Goal: Task Accomplishment & Management: Manage account settings

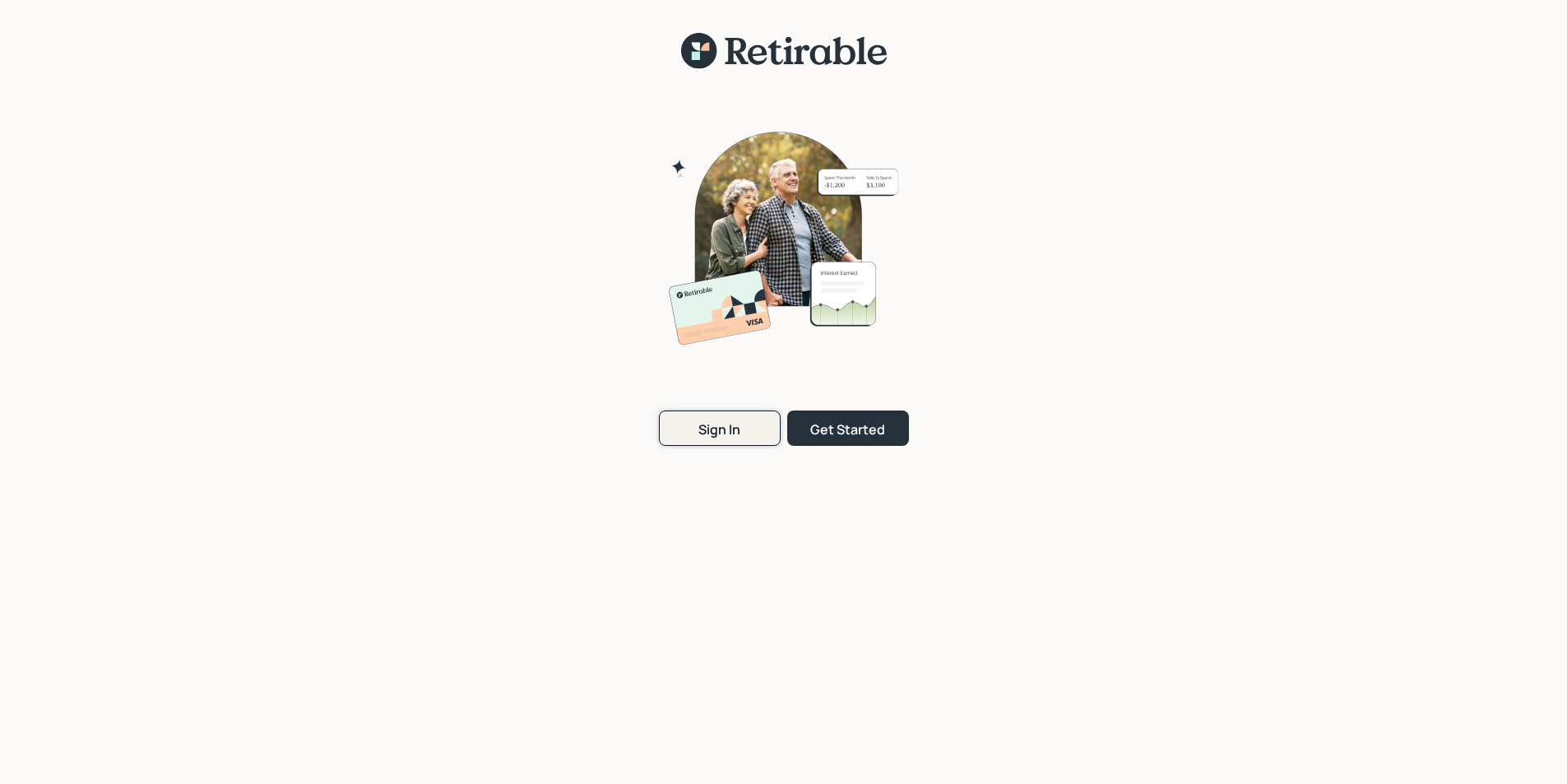
click at [693, 422] on button "Sign In" at bounding box center [720, 428] width 122 height 35
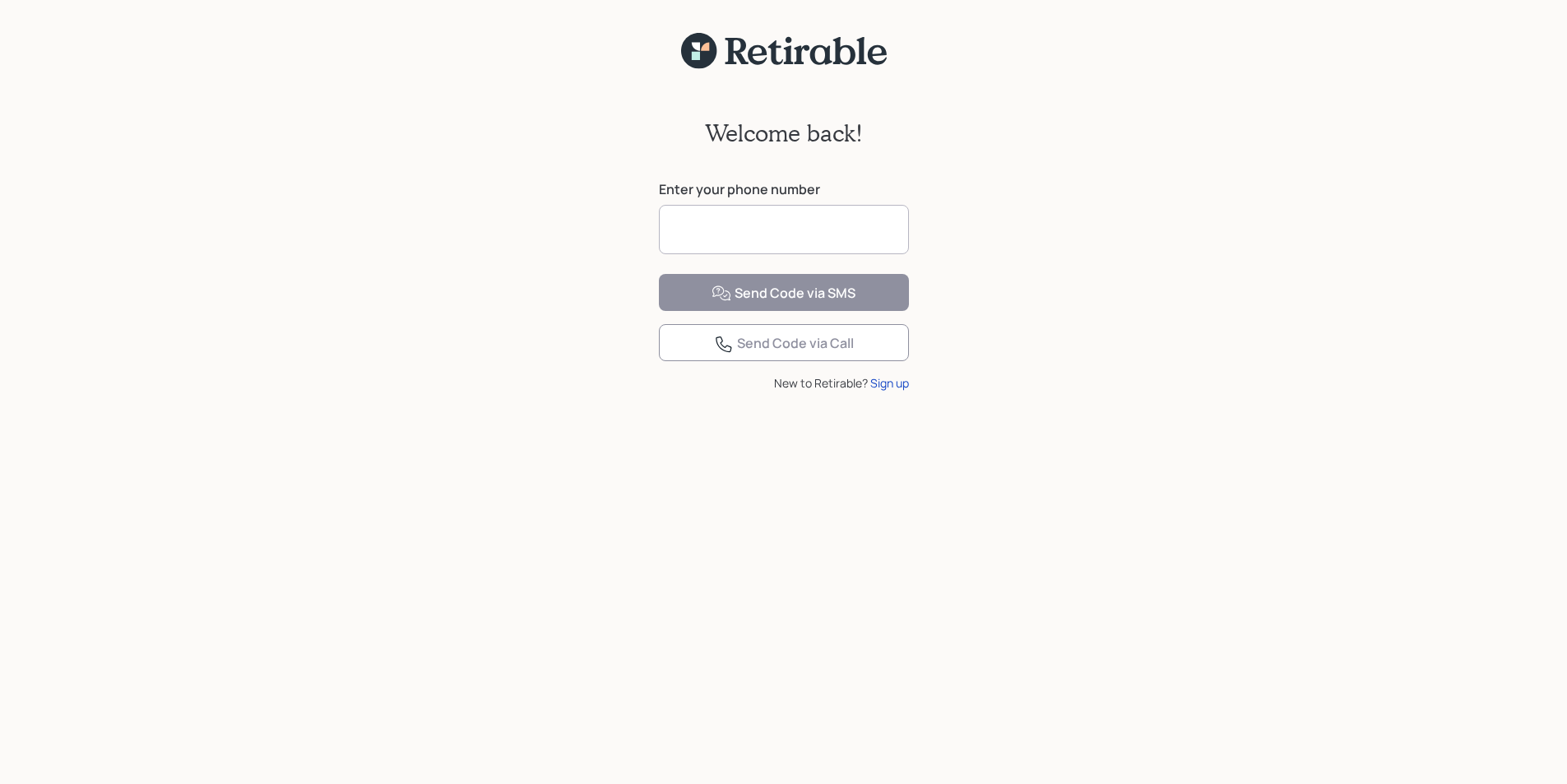
click at [681, 225] on input at bounding box center [784, 230] width 250 height 50
type input "**********"
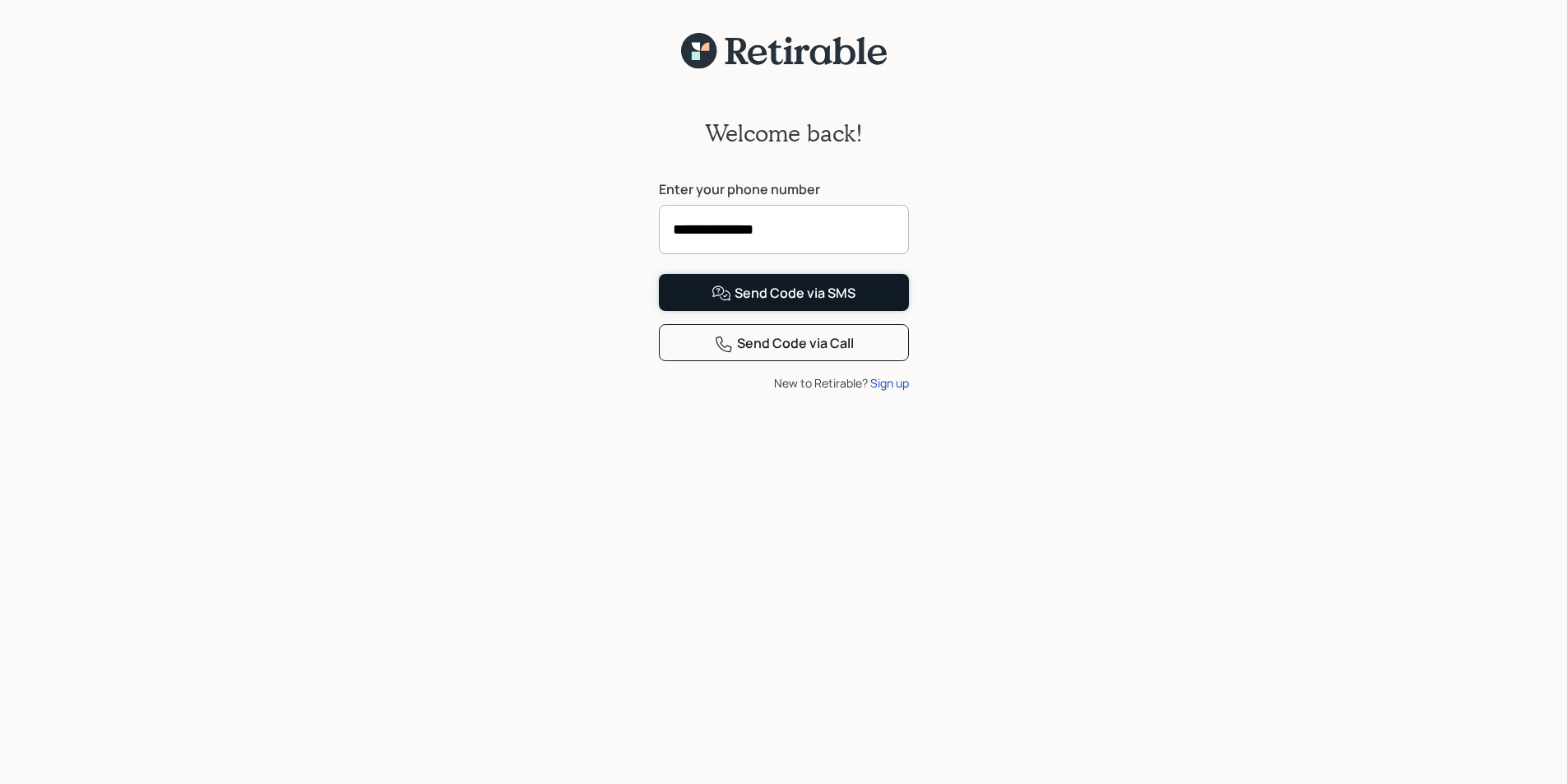
click at [810, 303] on div "Send Code via SMS" at bounding box center [784, 293] width 144 height 20
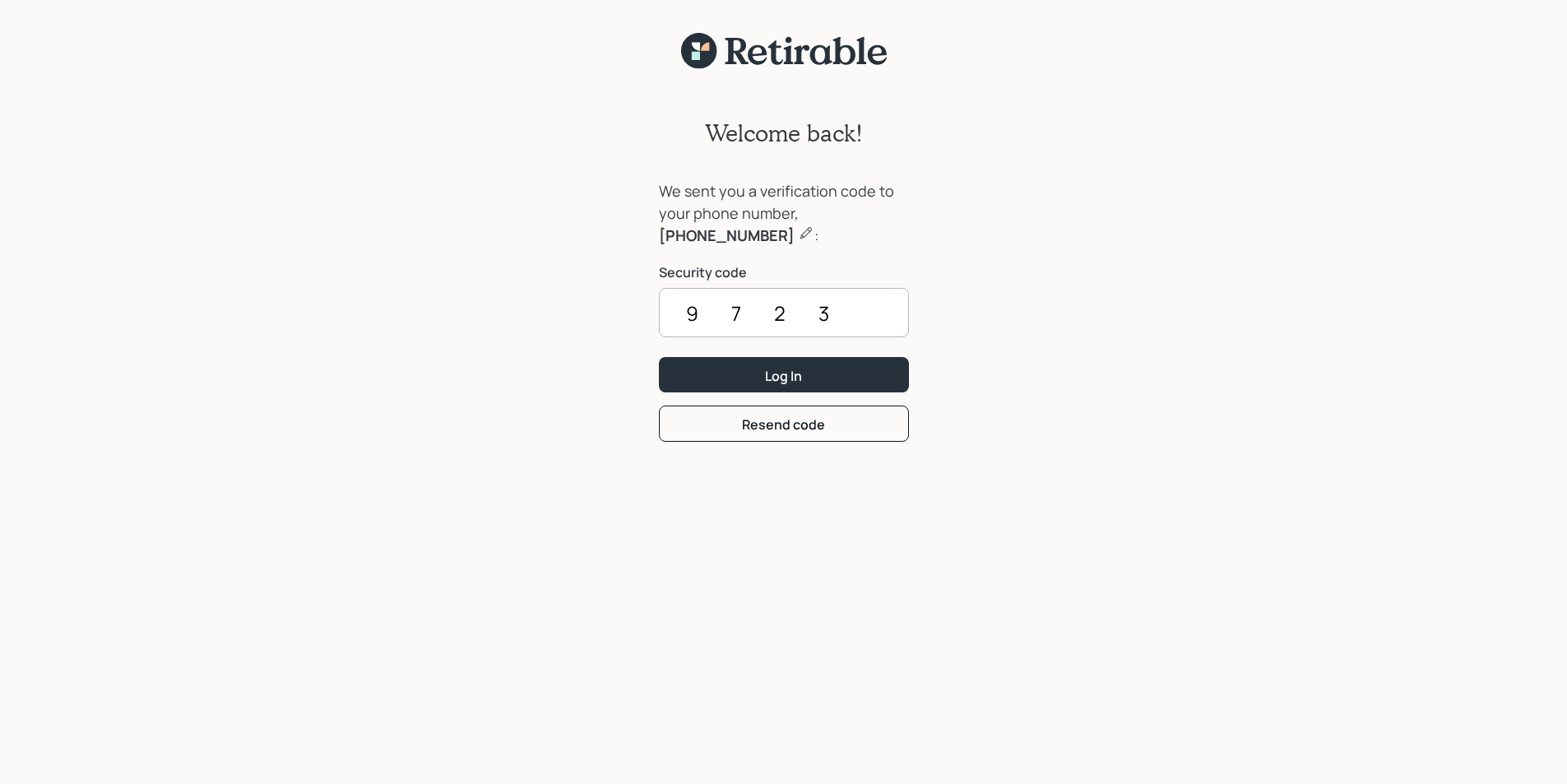
type input "9723"
click at [659, 357] on button "Log In" at bounding box center [784, 374] width 250 height 35
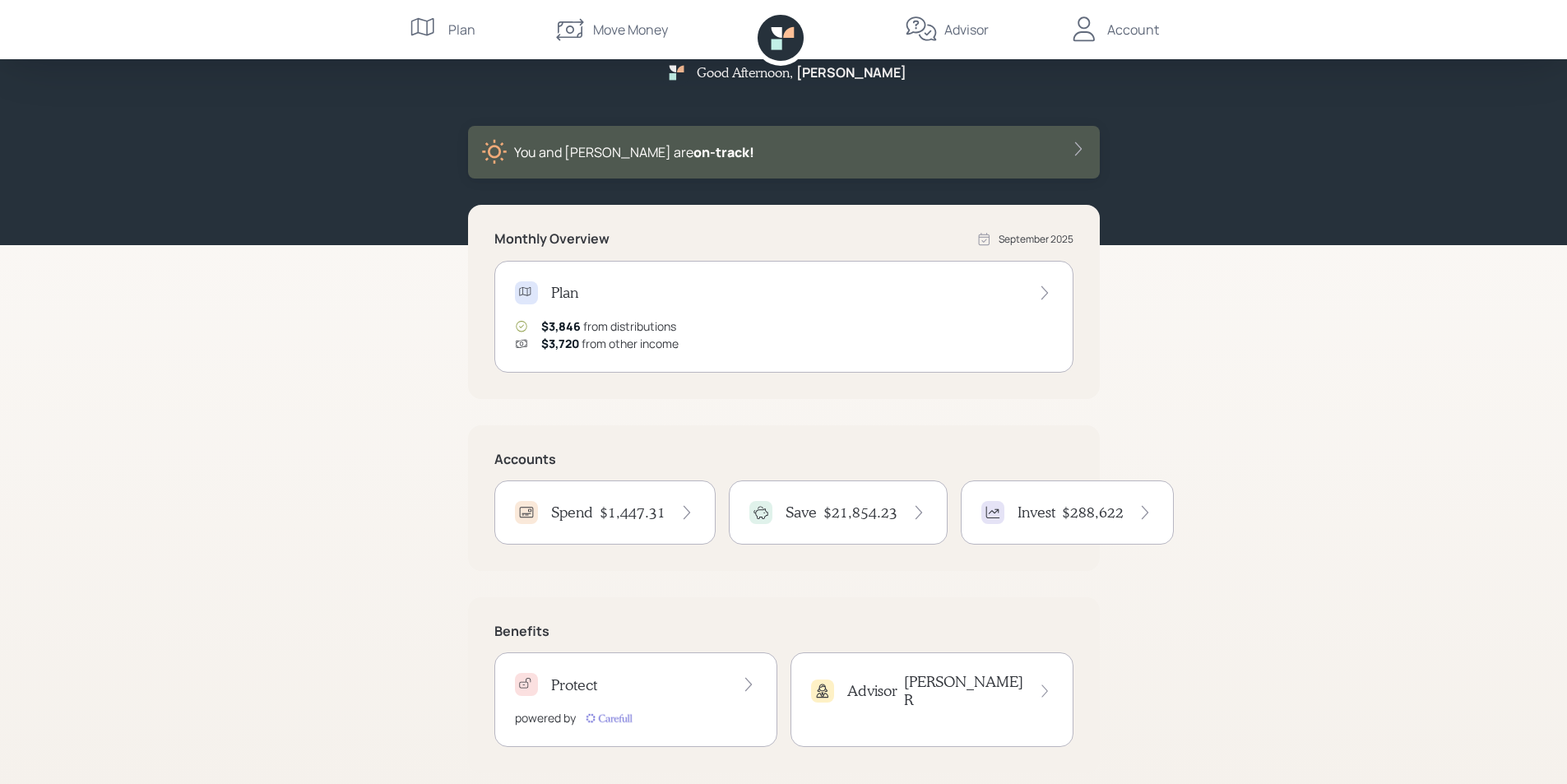
scroll to position [44, 0]
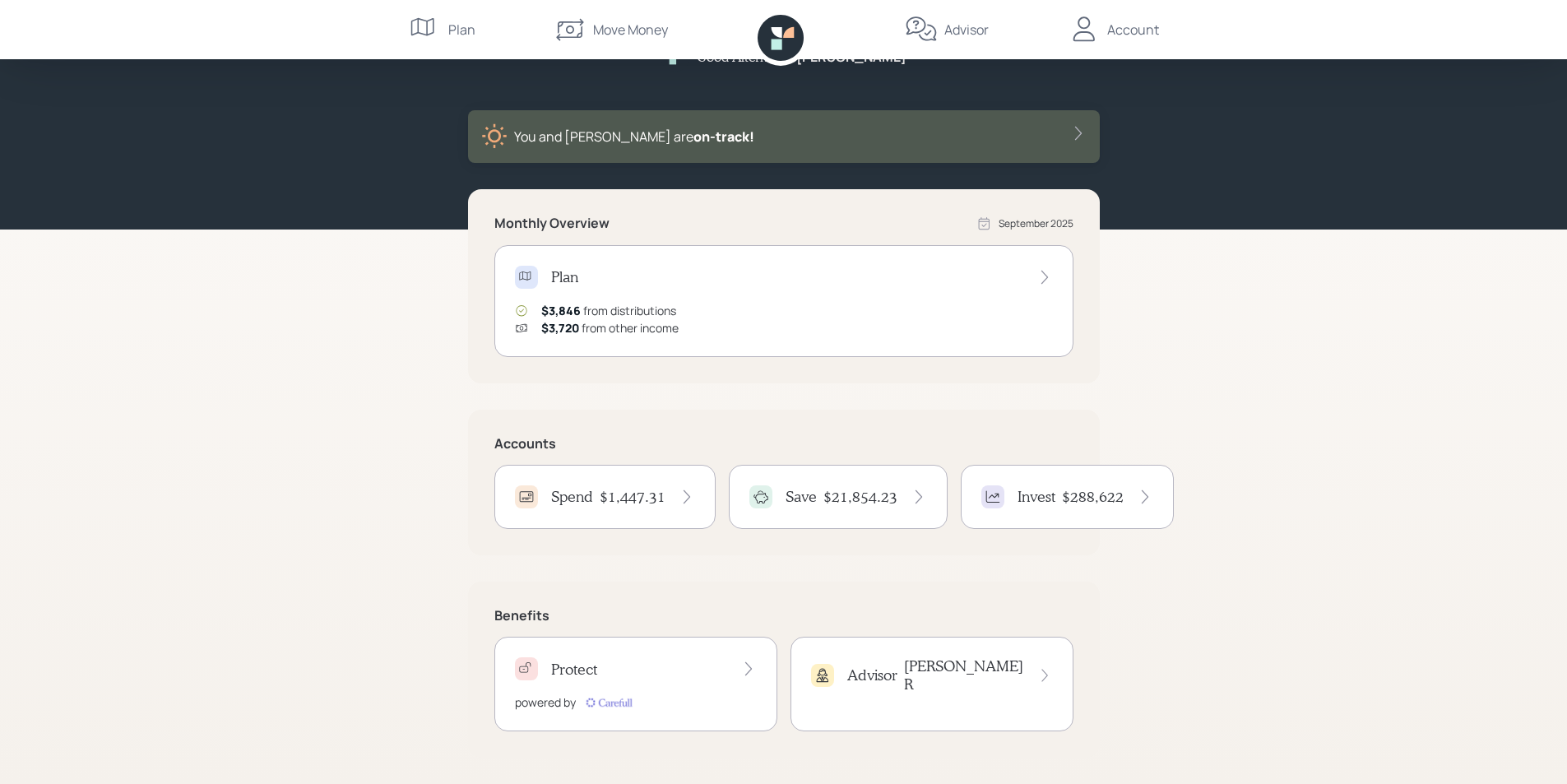
click at [627, 494] on h4 "$1,447.31" at bounding box center [633, 496] width 66 height 18
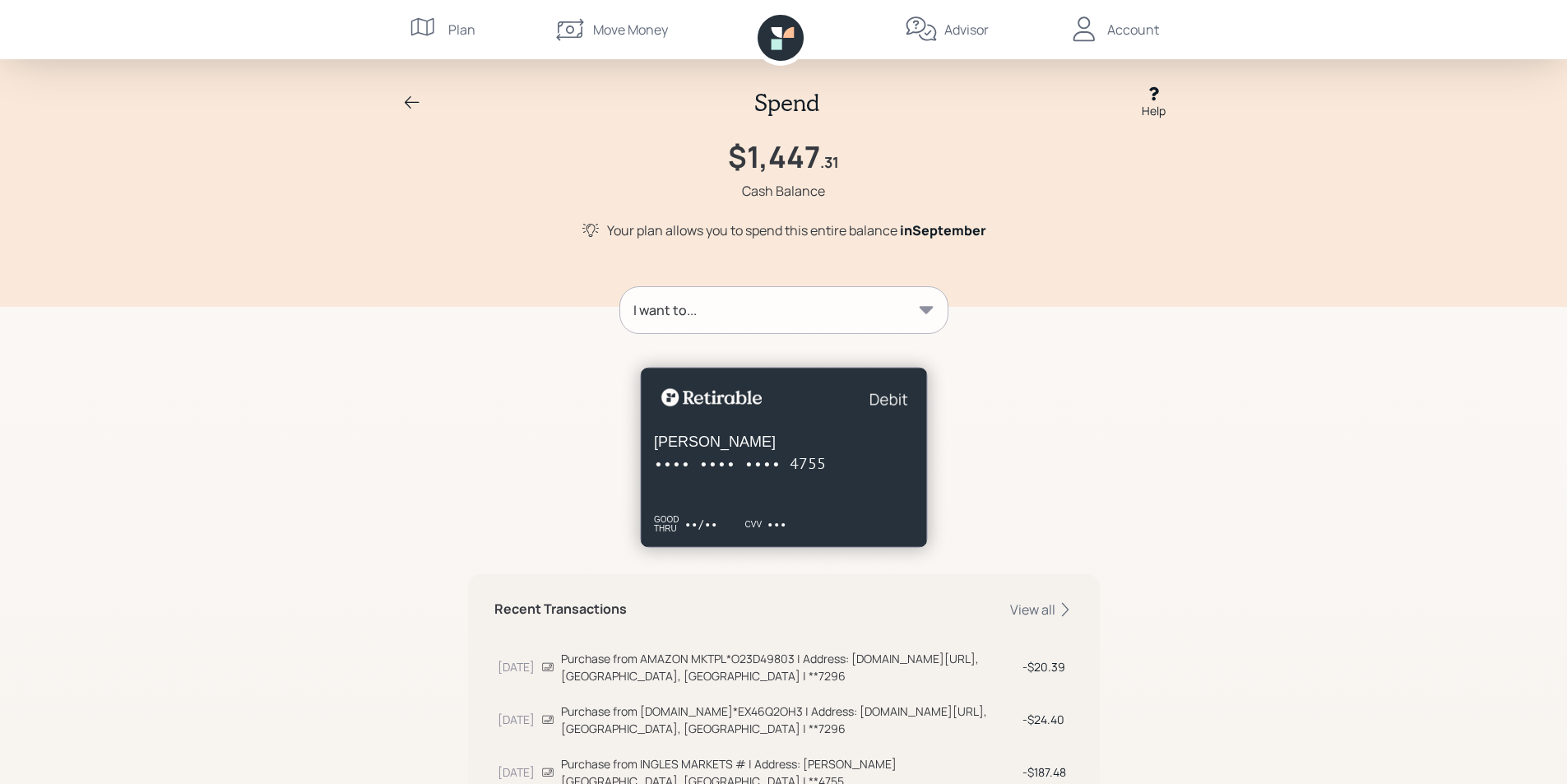
click at [411, 102] on icon at bounding box center [411, 102] width 15 height 12
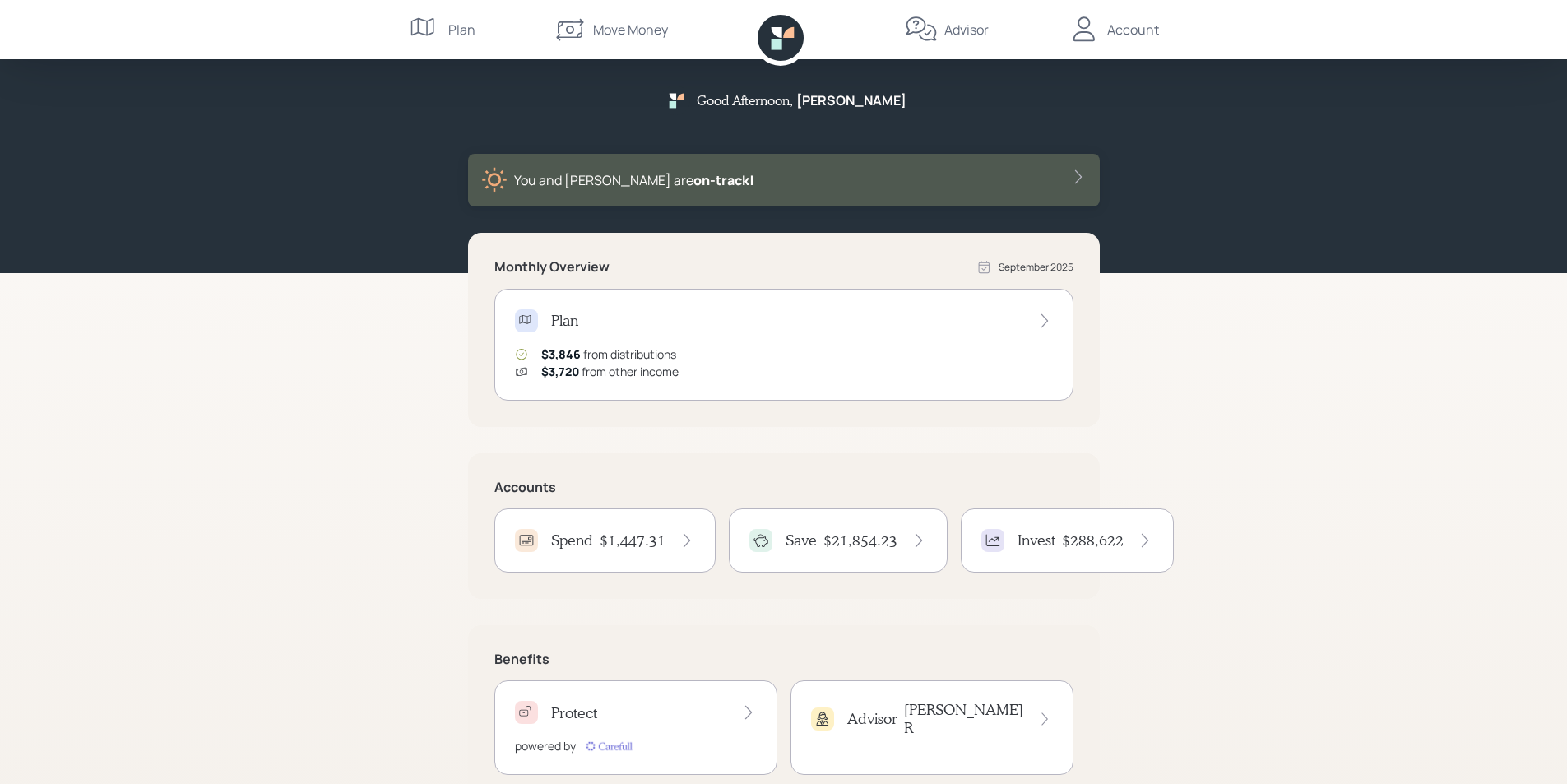
click at [803, 545] on h4 "Save" at bounding box center [802, 540] width 31 height 18
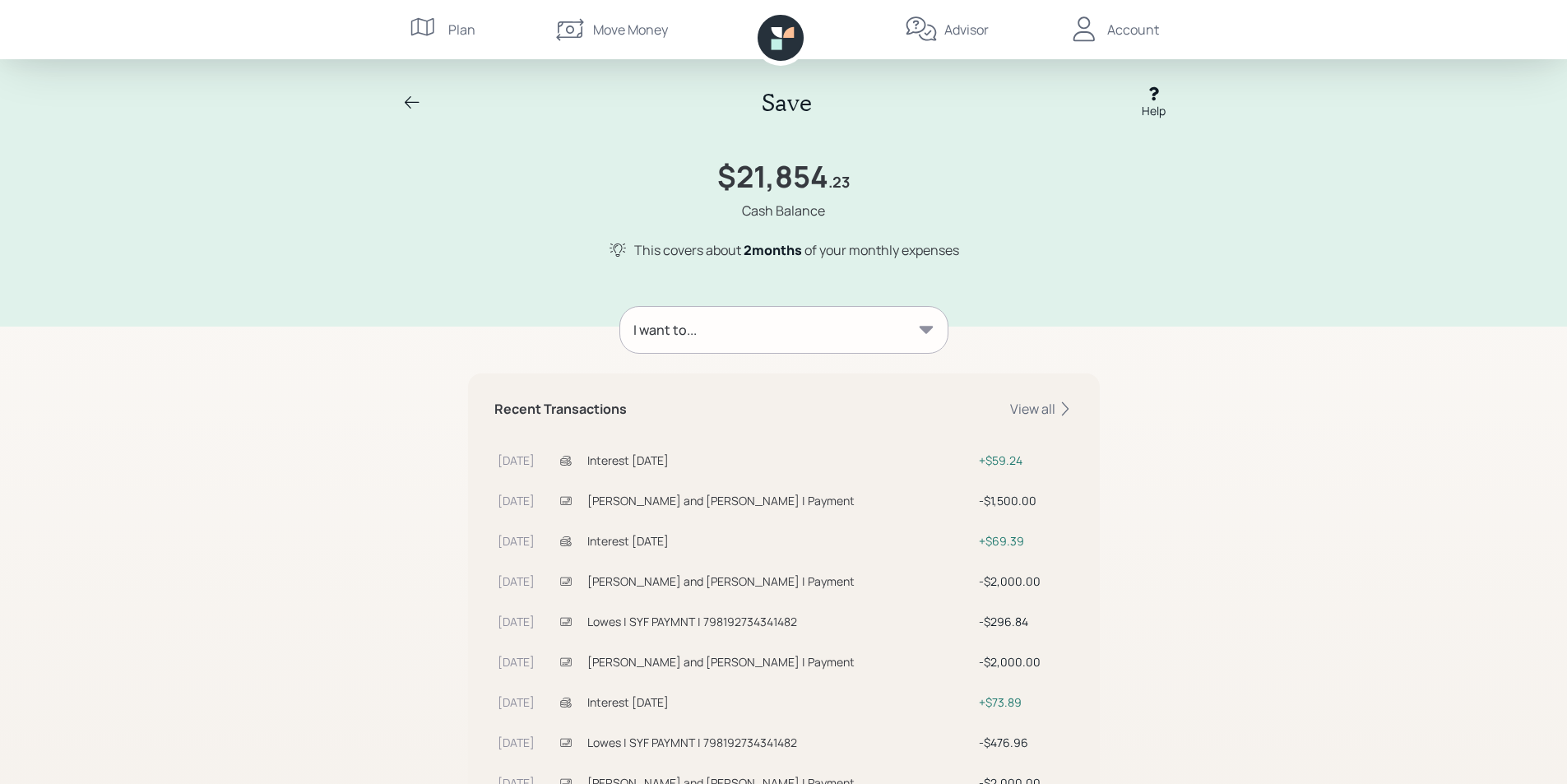
click at [414, 98] on icon at bounding box center [411, 102] width 20 height 20
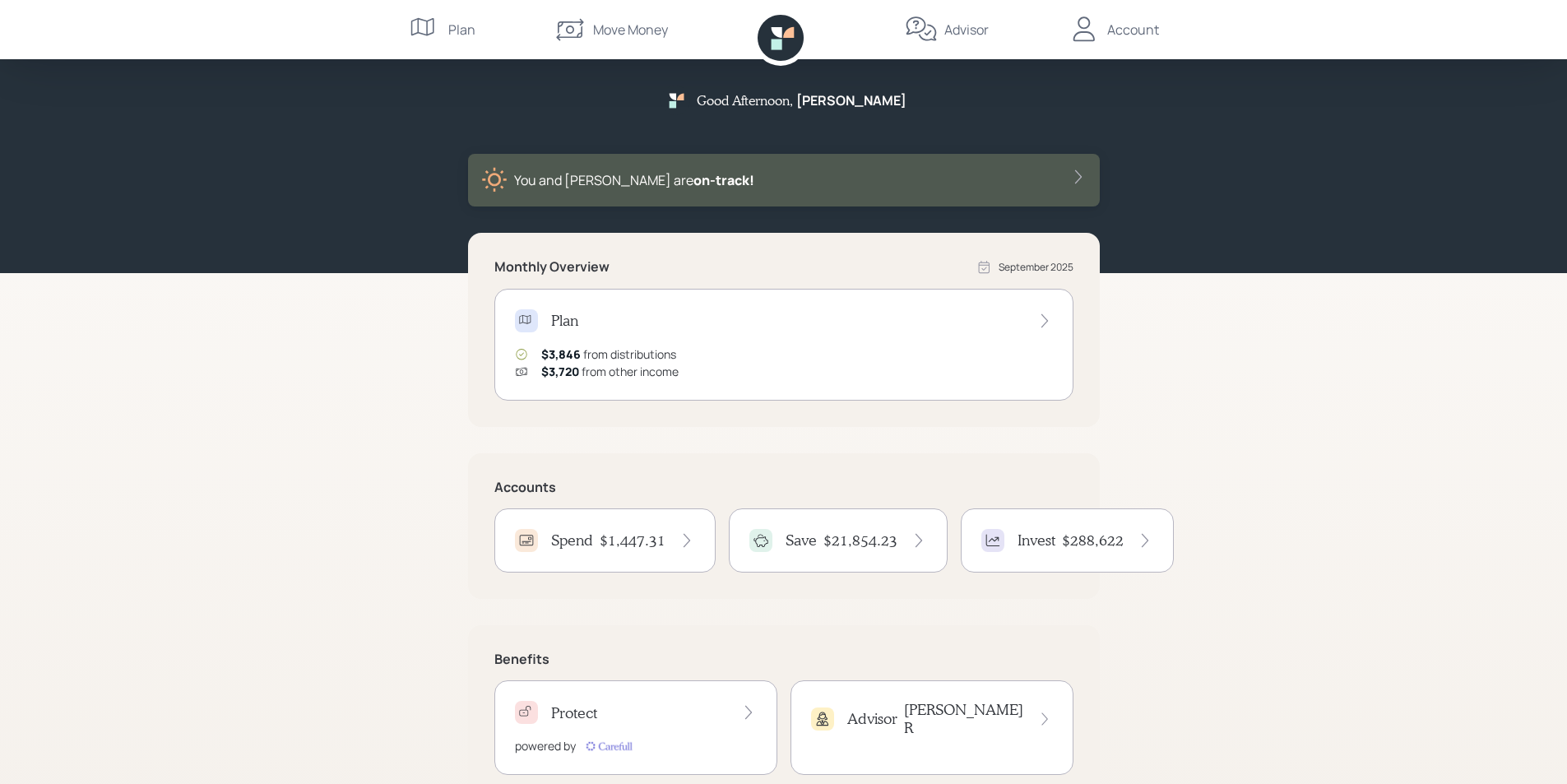
click at [1114, 31] on div "Account" at bounding box center [1133, 29] width 51 height 20
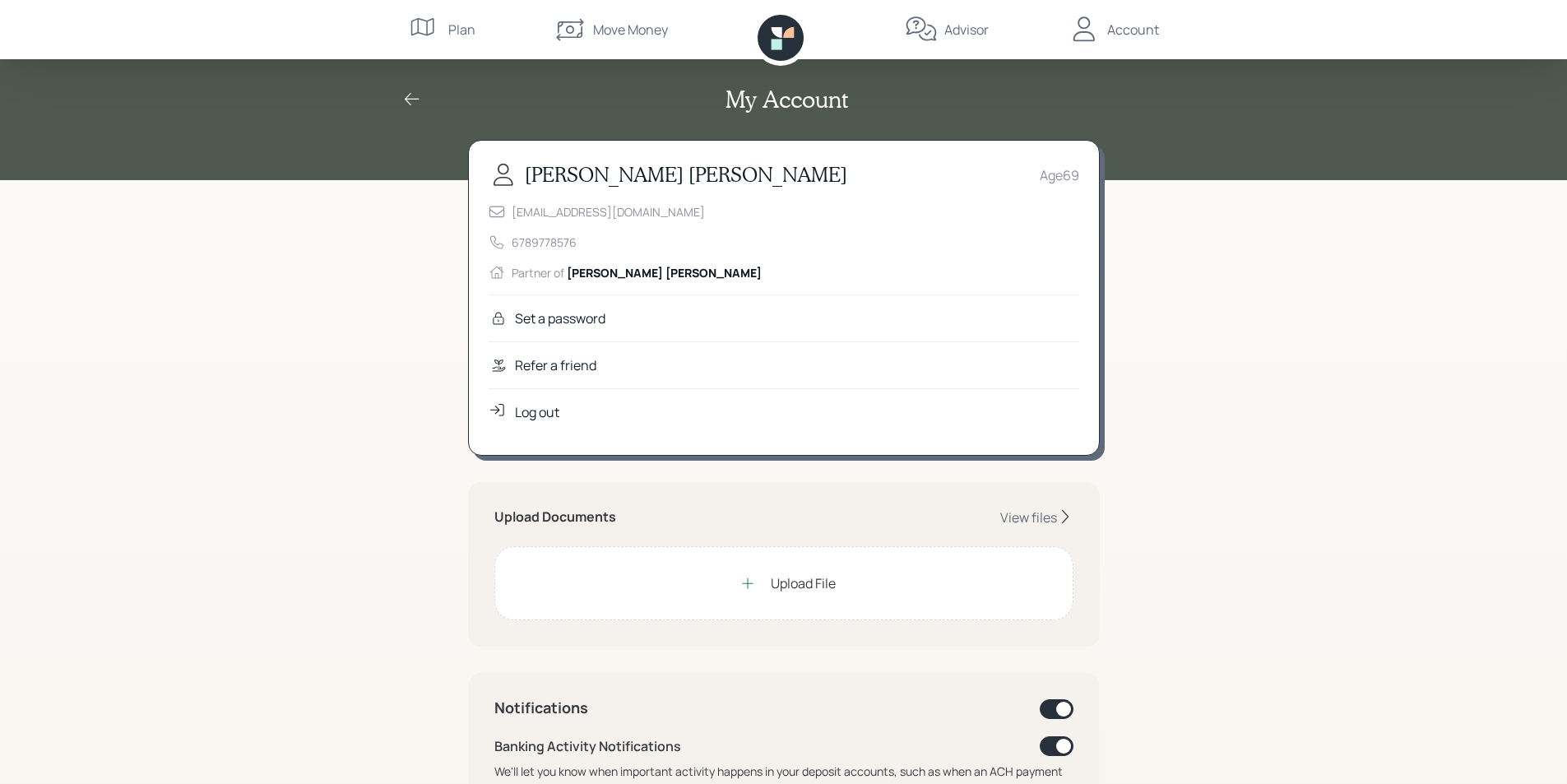
click at [537, 409] on div "Log out" at bounding box center [537, 411] width 45 height 20
